Goal: Information Seeking & Learning: Check status

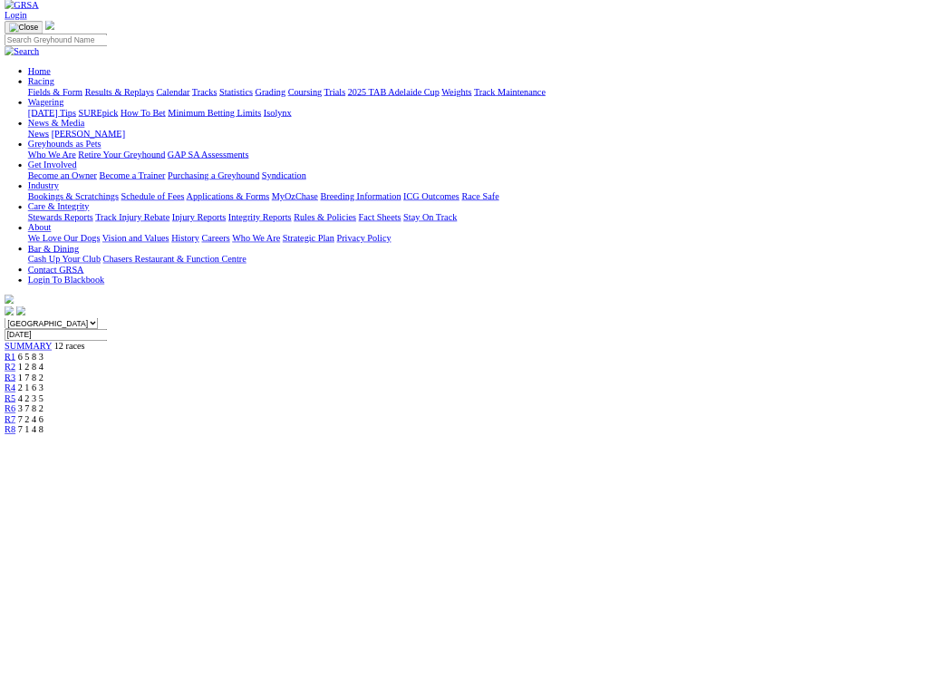
scroll to position [100, 0]
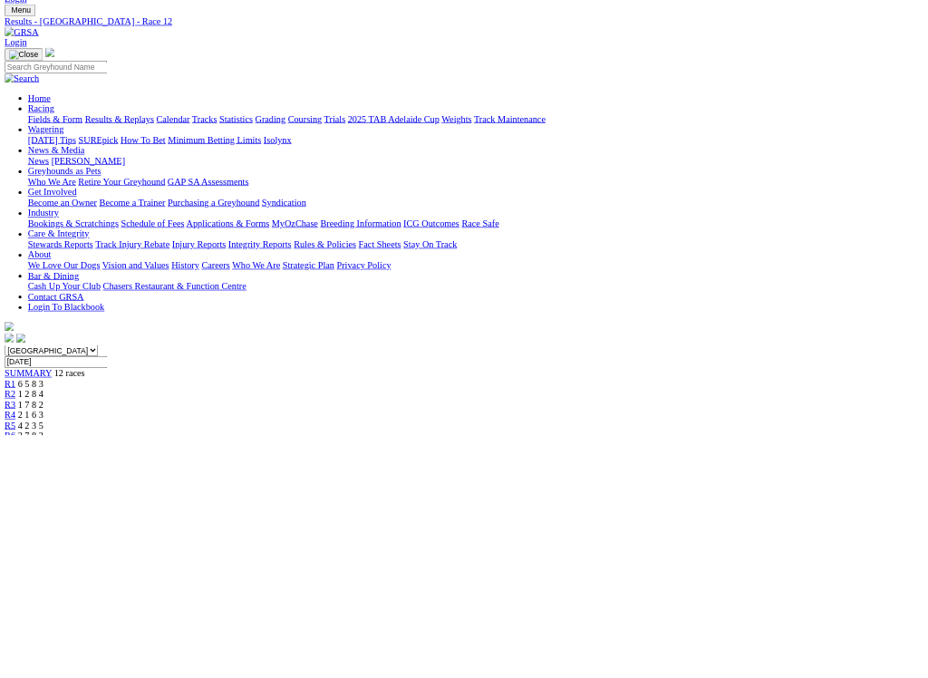
scroll to position [82, 0]
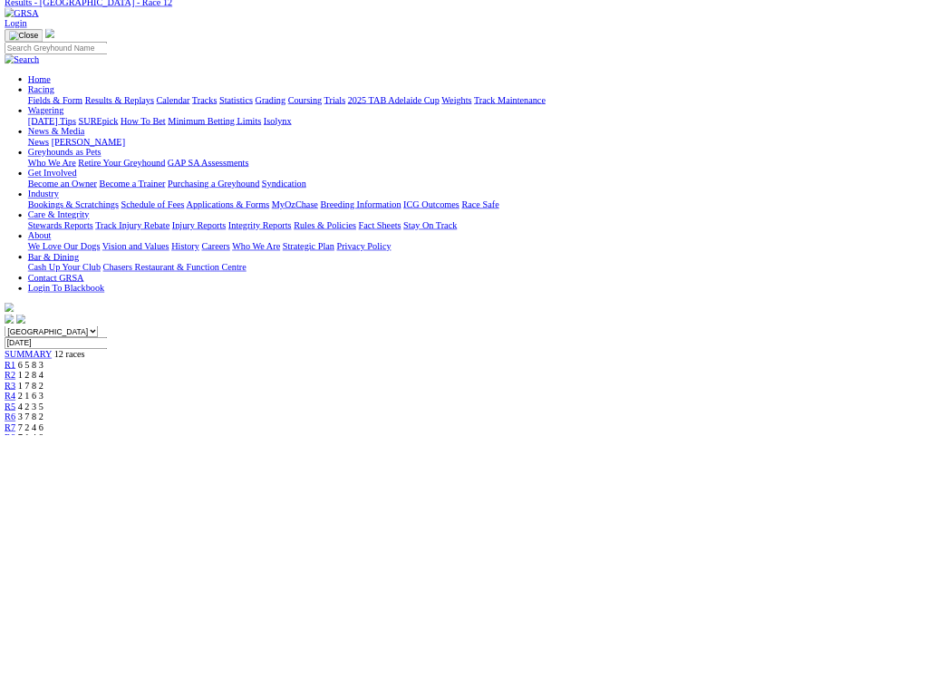
click at [177, 561] on div "R1 6 5 8 3" at bounding box center [464, 569] width 914 height 16
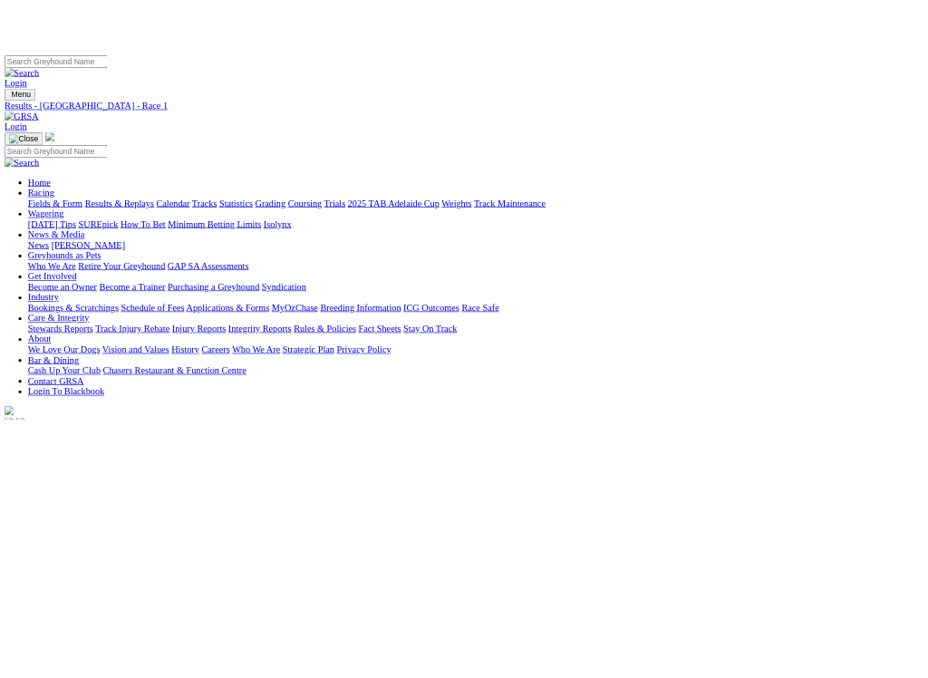
scroll to position [44, 0]
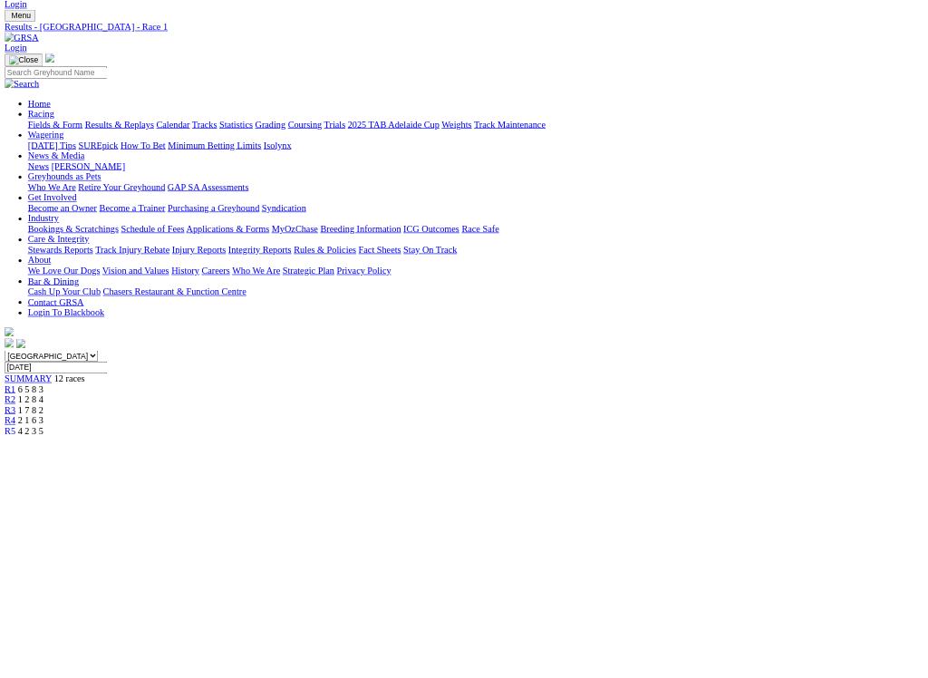
click at [370, 576] on div "R4 2 1 6 3" at bounding box center [464, 656] width 914 height 16
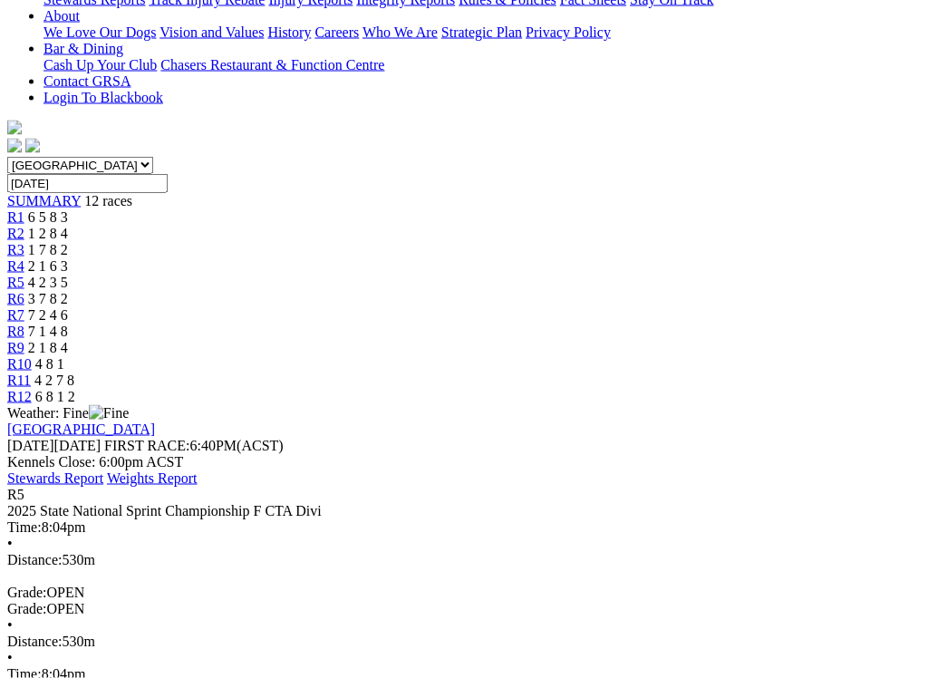
scroll to position [437, 0]
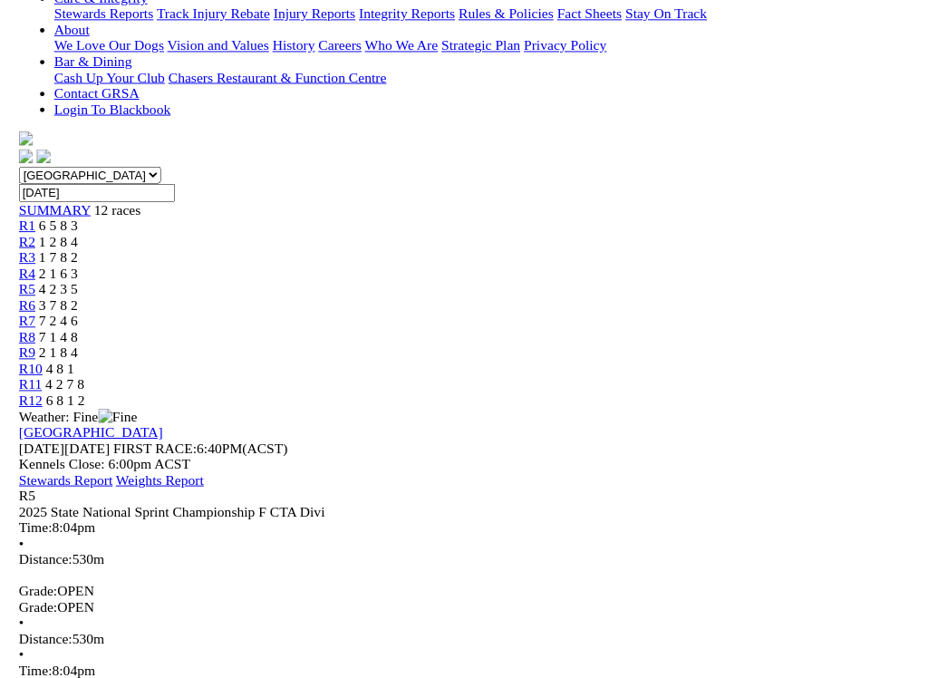
scroll to position [438, 0]
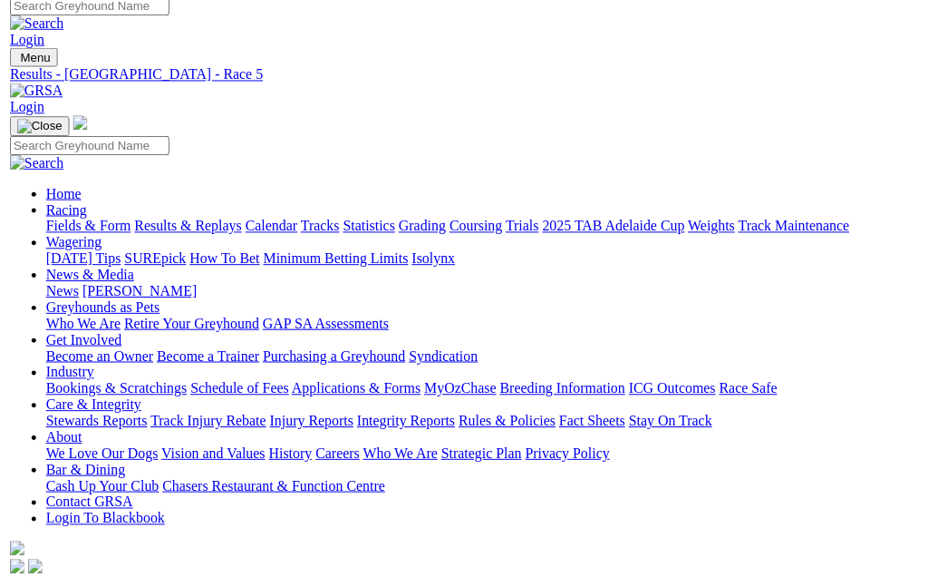
scroll to position [8, 0]
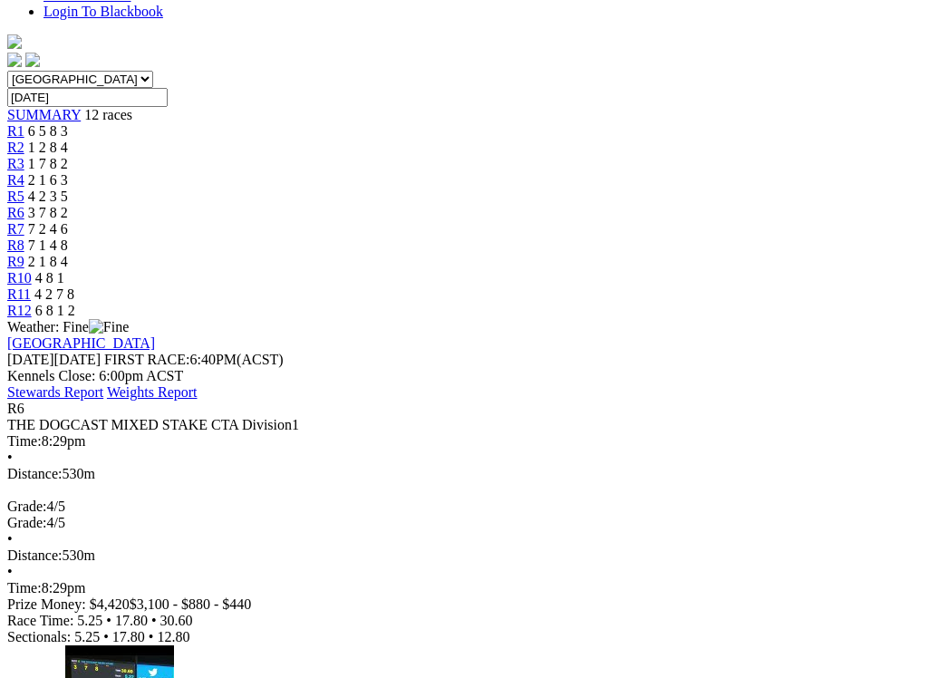
scroll to position [564, 0]
